Goal: Leave review/rating: Share an evaluation or opinion about a product, service, or content

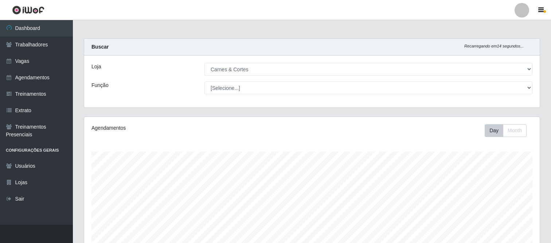
select select "433"
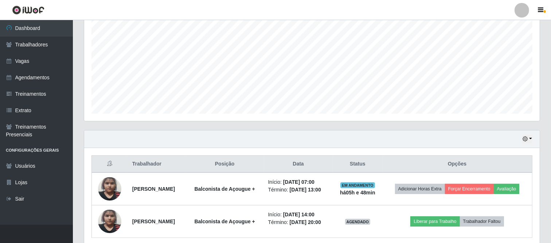
scroll to position [177, 0]
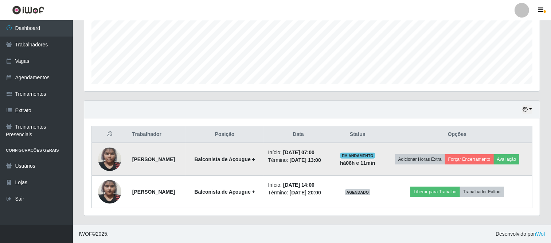
drag, startPoint x: 128, startPoint y: 160, endPoint x: 349, endPoint y: 158, distance: 220.6
click at [349, 158] on tr "[PERSON_NAME] Balconista de Açougue + Início: [DATE] 07:00 Término: [DATE] 13:0…" at bounding box center [312, 159] width 441 height 33
copy tr "[PERSON_NAME] de Açougue + Início: [DATE] 07:00 Término: [DATE] 13:00"
click at [513, 156] on button "Avaliação" at bounding box center [507, 159] width 26 height 10
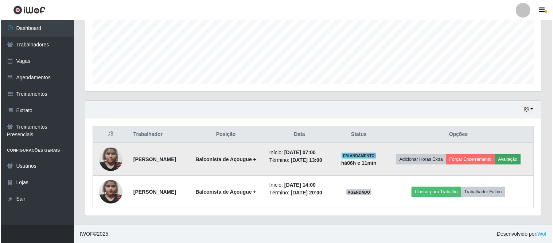
scroll to position [151, 451]
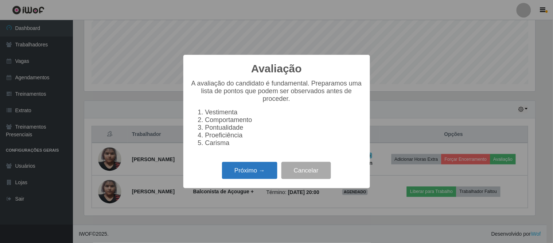
click at [256, 166] on button "Próximo →" at bounding box center [249, 170] width 55 height 17
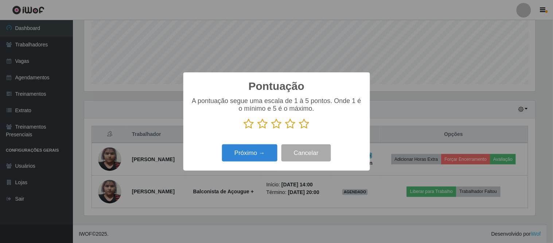
scroll to position [364524, 364224]
click at [286, 124] on icon at bounding box center [291, 123] width 10 height 11
click at [286, 129] on input "radio" at bounding box center [286, 129] width 0 height 0
click at [273, 148] on button "Próximo →" at bounding box center [249, 152] width 55 height 17
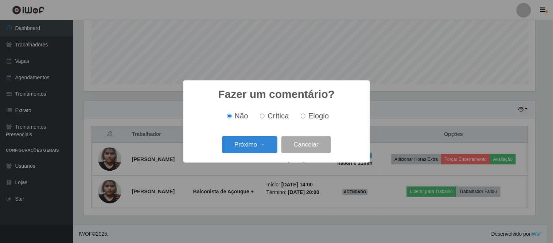
click at [307, 114] on label "Elogio" at bounding box center [313, 116] width 31 height 8
click at [306, 114] on input "Elogio" at bounding box center [303, 115] width 5 height 5
radio input "true"
click at [252, 143] on button "Próximo →" at bounding box center [249, 144] width 55 height 17
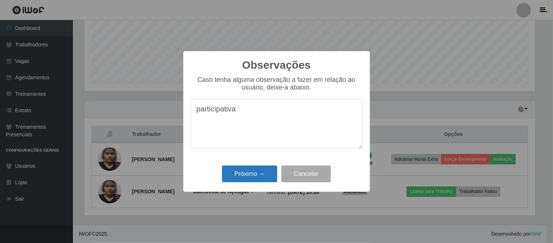
type textarea "participativa"
drag, startPoint x: 229, startPoint y: 172, endPoint x: 410, endPoint y: 203, distance: 183.5
click at [234, 172] on button "Próximo →" at bounding box center [249, 173] width 55 height 17
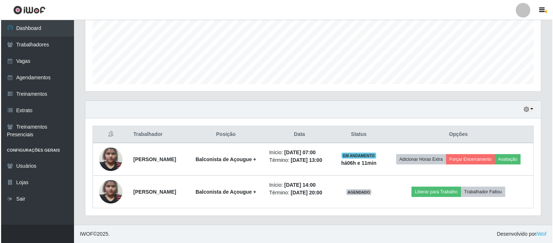
scroll to position [151, 456]
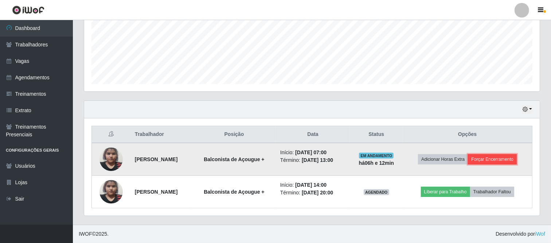
click at [491, 158] on button "Forçar Encerramento" at bounding box center [492, 159] width 49 height 10
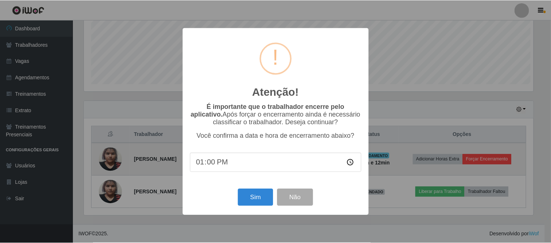
scroll to position [151, 451]
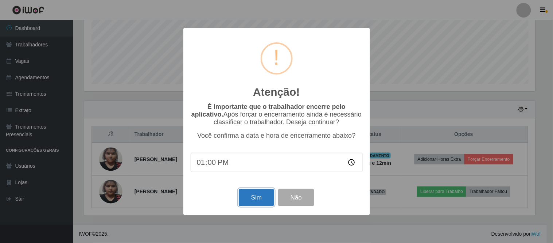
click at [266, 200] on button "Sim" at bounding box center [256, 197] width 35 height 17
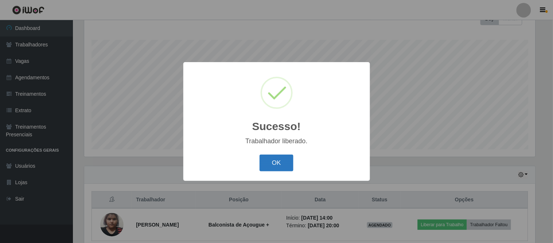
click at [284, 169] on button "OK" at bounding box center [277, 162] width 34 height 17
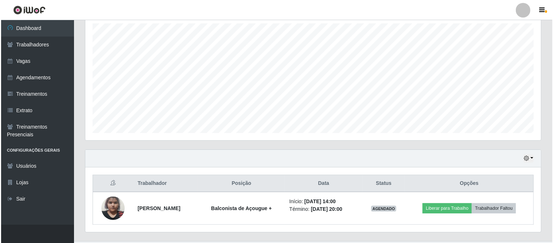
scroll to position [144, 0]
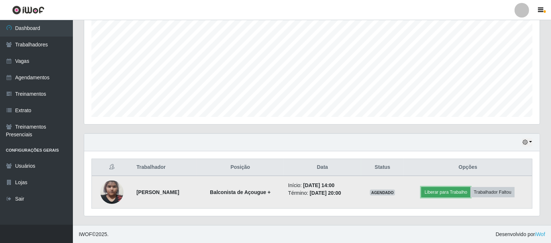
click at [449, 190] on button "Liberar para Trabalho" at bounding box center [446, 192] width 49 height 10
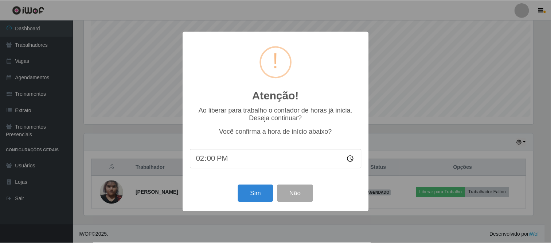
scroll to position [151, 451]
click at [261, 198] on button "Sim" at bounding box center [256, 193] width 35 height 17
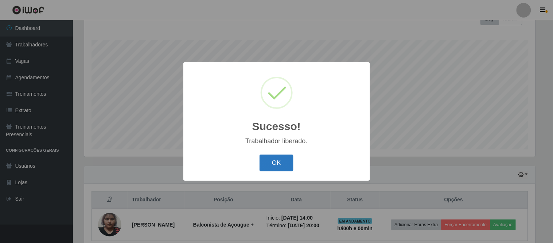
click at [291, 166] on button "OK" at bounding box center [277, 162] width 34 height 17
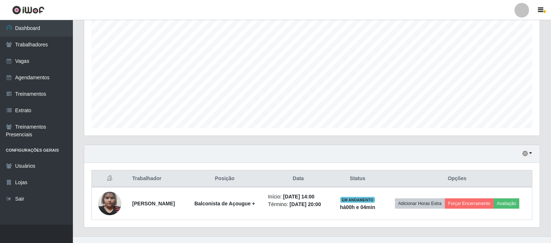
scroll to position [144, 0]
